Goal: Task Accomplishment & Management: Complete application form

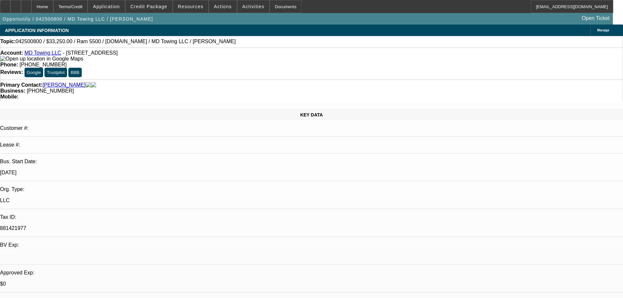
select select "0"
select select "2"
select select "0"
select select "2"
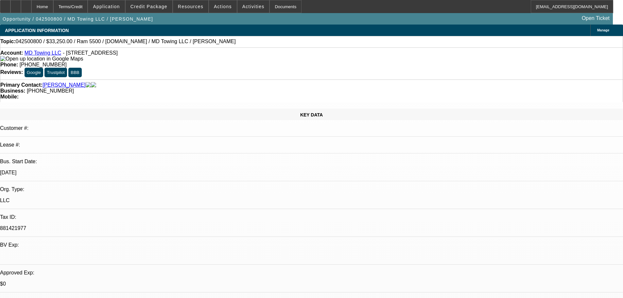
select select "0"
select select "2"
select select "0"
select select "0.1"
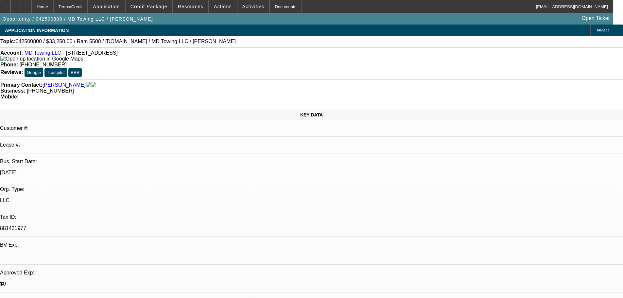
select select "2"
select select "0"
select select "1"
select select "2"
select select "6"
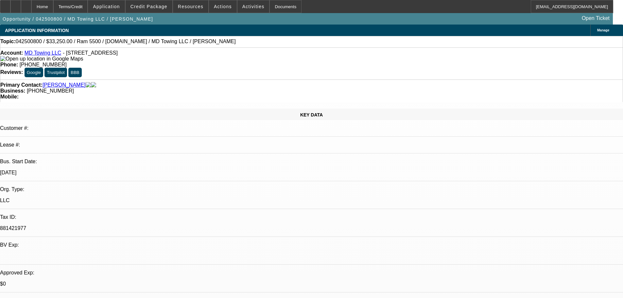
select select "1"
select select "2"
select select "6"
select select "1"
select select "2"
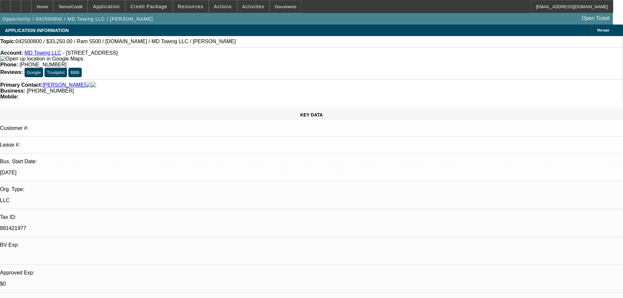
select select "6"
select select "1"
select select "2"
select select "6"
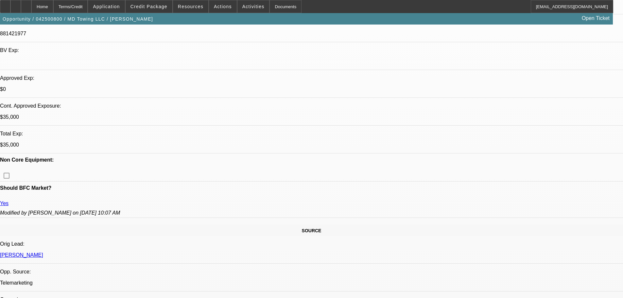
scroll to position [196, 0]
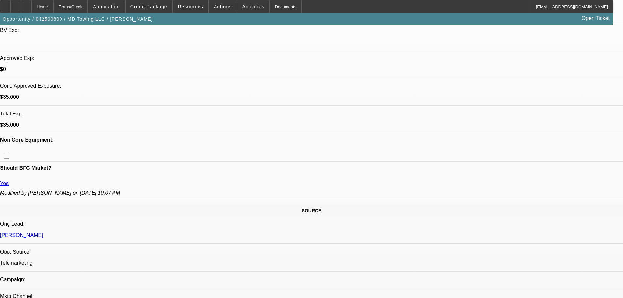
scroll to position [261, 0]
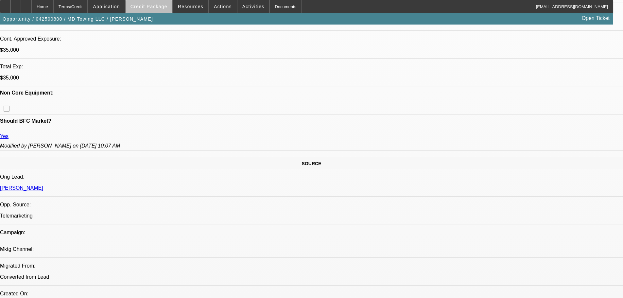
click at [159, 8] on span "Credit Package" at bounding box center [148, 6] width 37 height 5
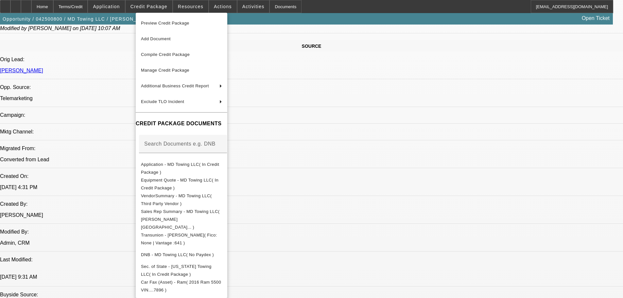
scroll to position [458, 0]
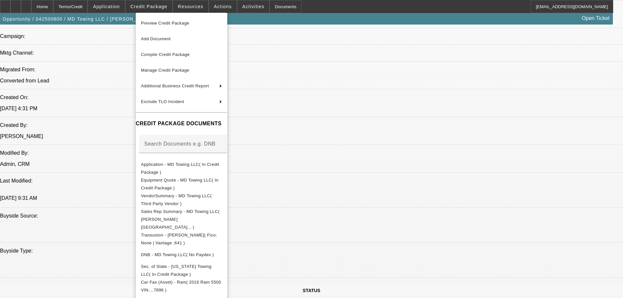
click at [348, 70] on div at bounding box center [311, 149] width 623 height 298
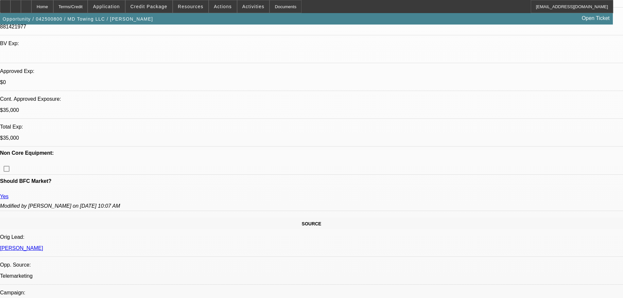
scroll to position [131, 0]
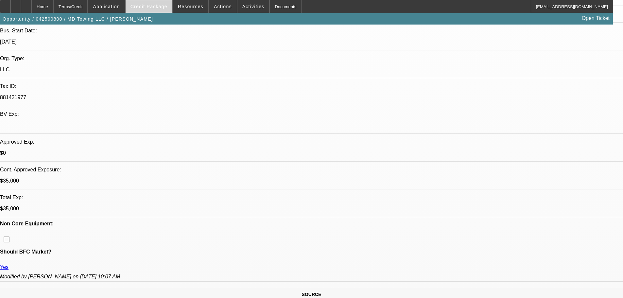
click at [152, 6] on span "Credit Package" at bounding box center [148, 6] width 37 height 5
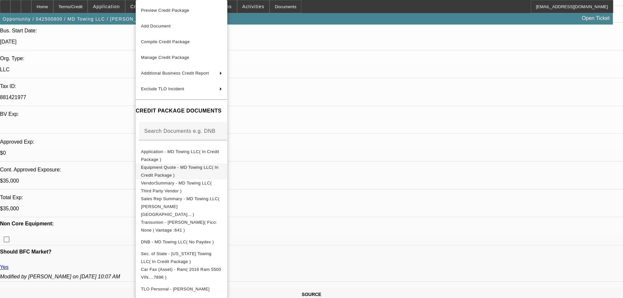
click at [193, 172] on span "Equipment Quote - MD Towing LLC( In Credit Package )" at bounding box center [181, 171] width 81 height 16
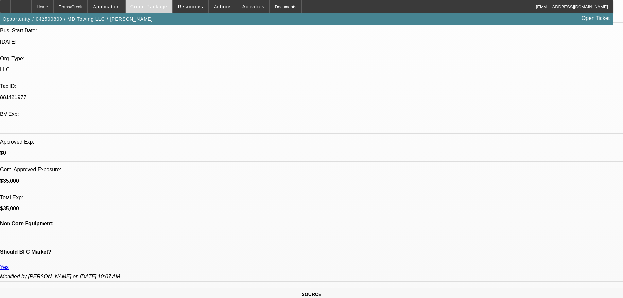
click at [160, 7] on span "Credit Package" at bounding box center [148, 6] width 37 height 5
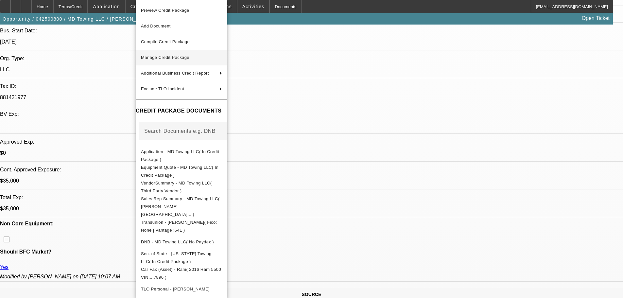
click at [177, 53] on button "Manage Credit Package" at bounding box center [182, 58] width 92 height 16
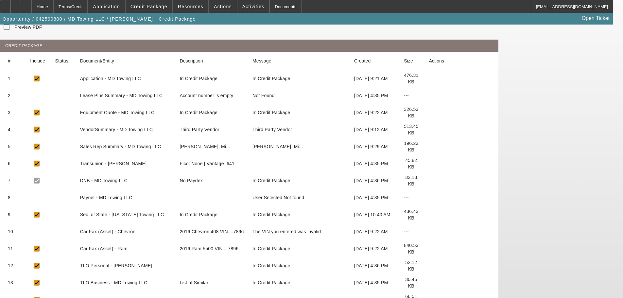
scroll to position [38, 0]
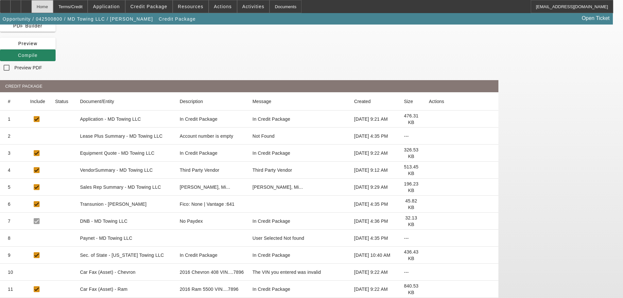
click at [53, 5] on div "Home" at bounding box center [42, 6] width 22 height 13
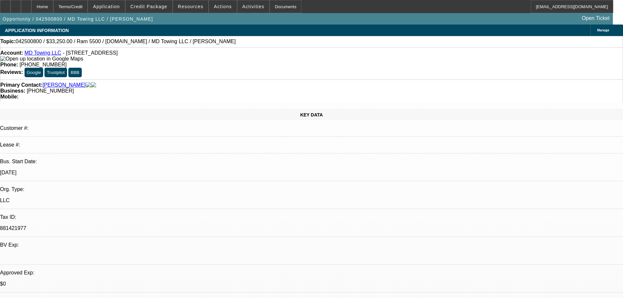
select select "0"
select select "2"
select select "0"
select select "6"
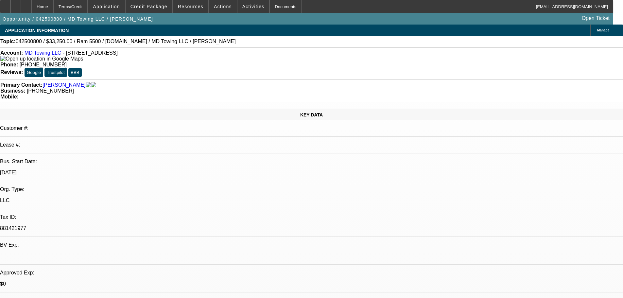
select select "0"
select select "2"
select select "0"
select select "6"
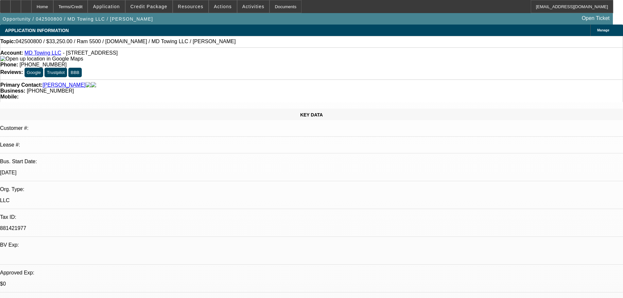
select select "0"
select select "2"
select select "0"
select select "6"
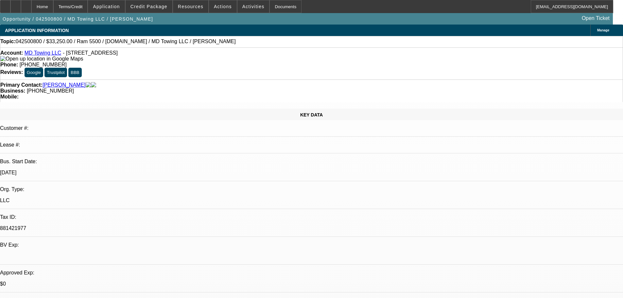
select select "0.1"
select select "2"
select select "0"
select select "6"
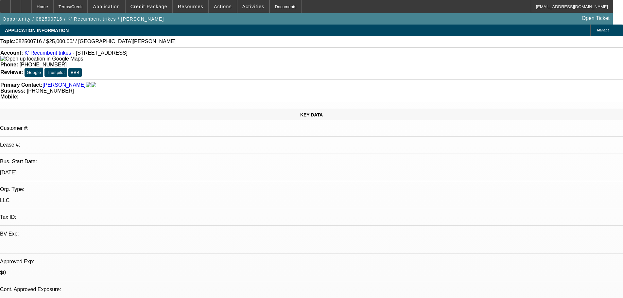
select select "0"
select select "2"
select select "0.1"
select select "4"
